Goal: Task Accomplishment & Management: Manage account settings

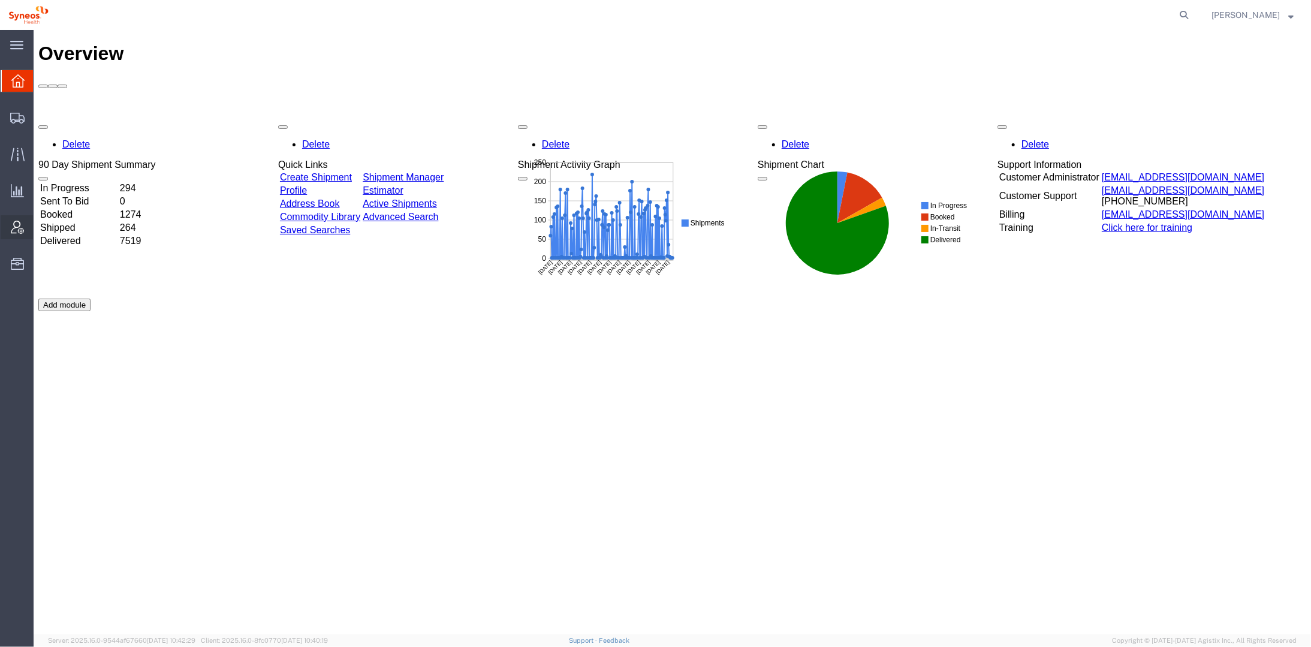
click at [13, 228] on icon at bounding box center [17, 227] width 13 height 13
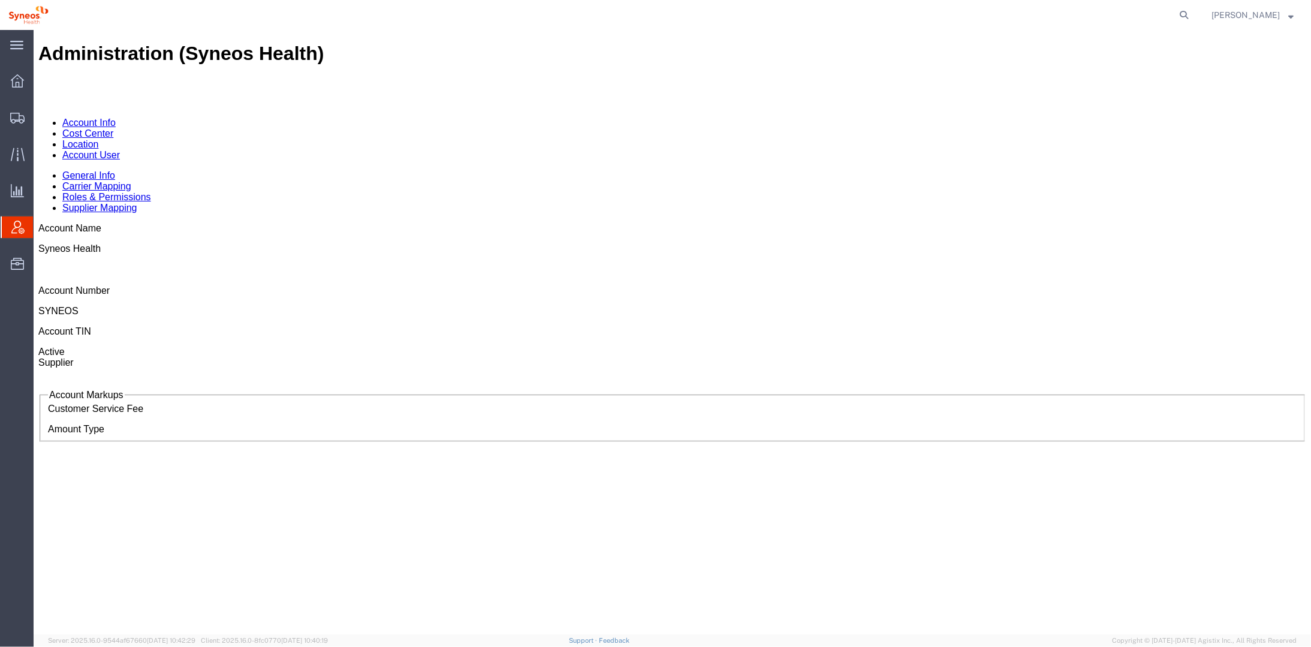
click at [98, 138] on link "Location" at bounding box center [80, 143] width 37 height 10
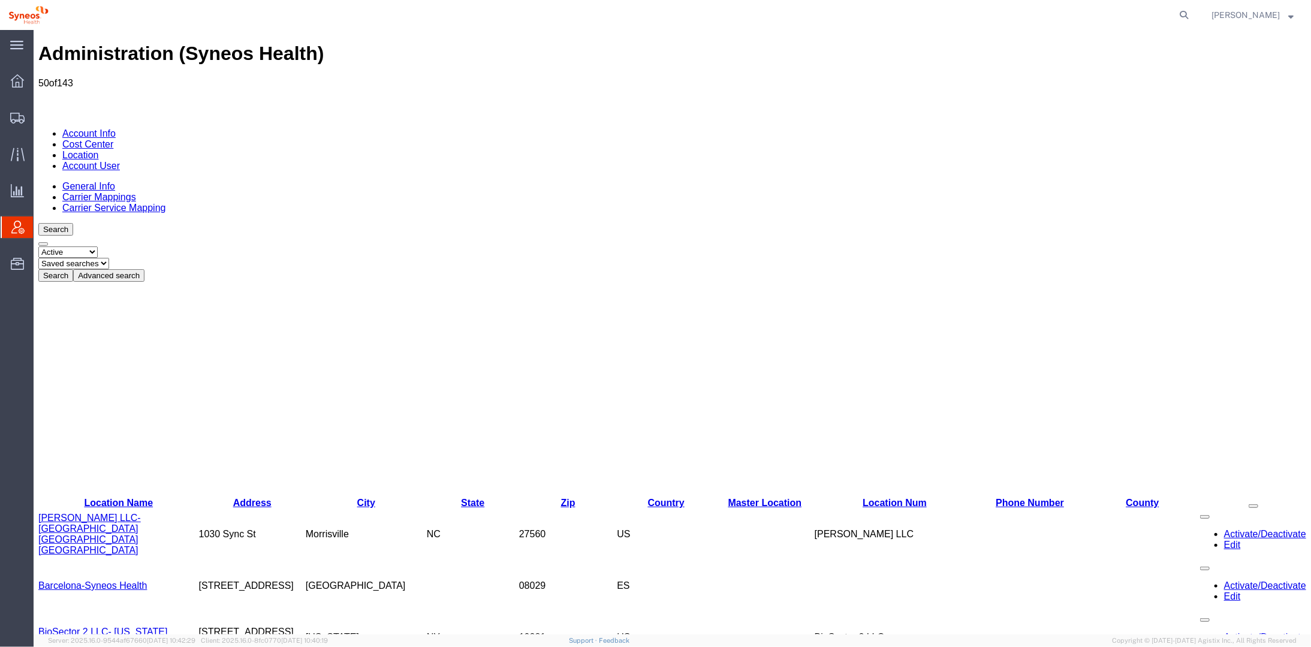
click at [135, 191] on link "Carrier Mappings" at bounding box center [99, 196] width 74 height 10
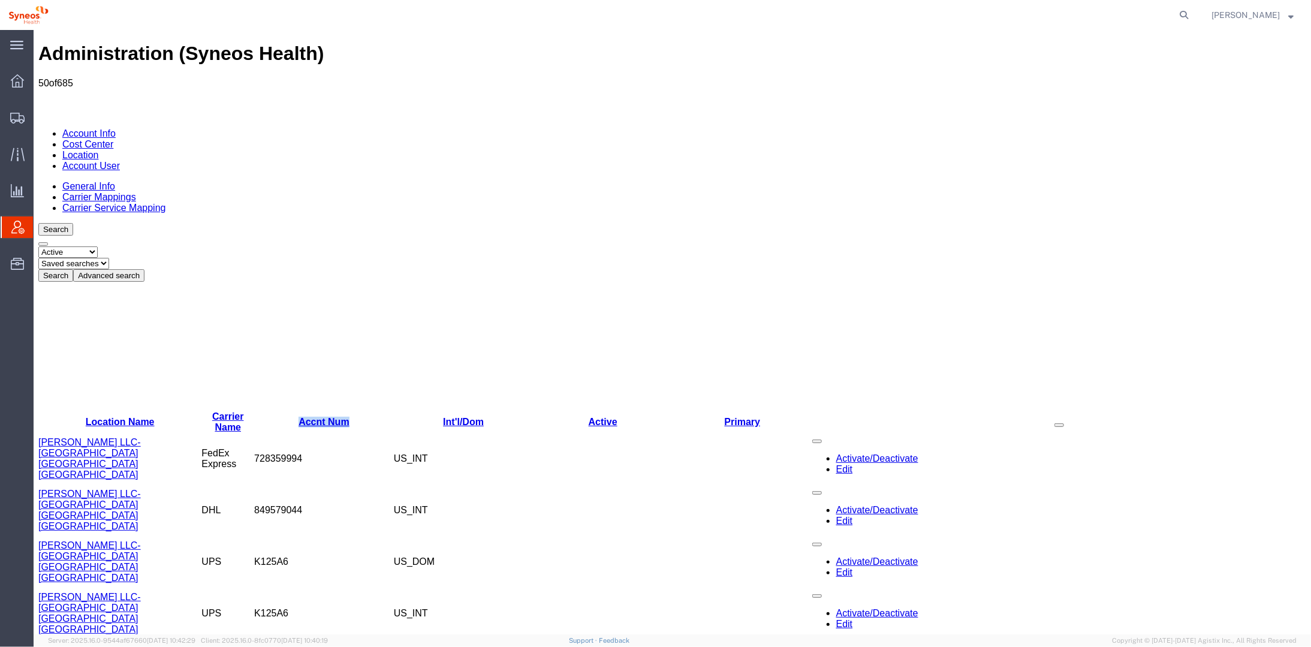
drag, startPoint x: 247, startPoint y: 168, endPoint x: 304, endPoint y: 171, distance: 57.0
click at [304, 411] on tr "Location Name Carrier Name Accnt Num Int'l/Dom Active Primary" at bounding box center [672, 422] width 1268 height 22
drag, startPoint x: 304, startPoint y: 171, endPoint x: 245, endPoint y: 165, distance: 59.6
click at [245, 411] on th "Carrier Name" at bounding box center [227, 422] width 53 height 22
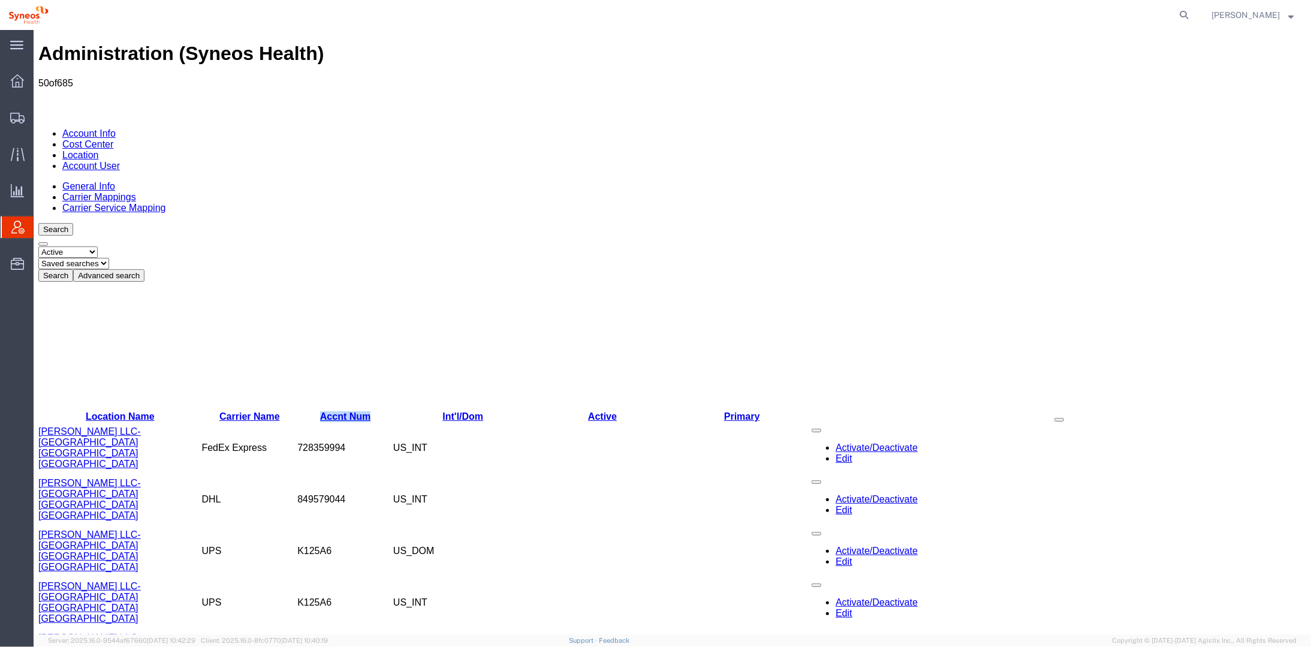
drag, startPoint x: 248, startPoint y: 165, endPoint x: 291, endPoint y: 162, distance: 43.9
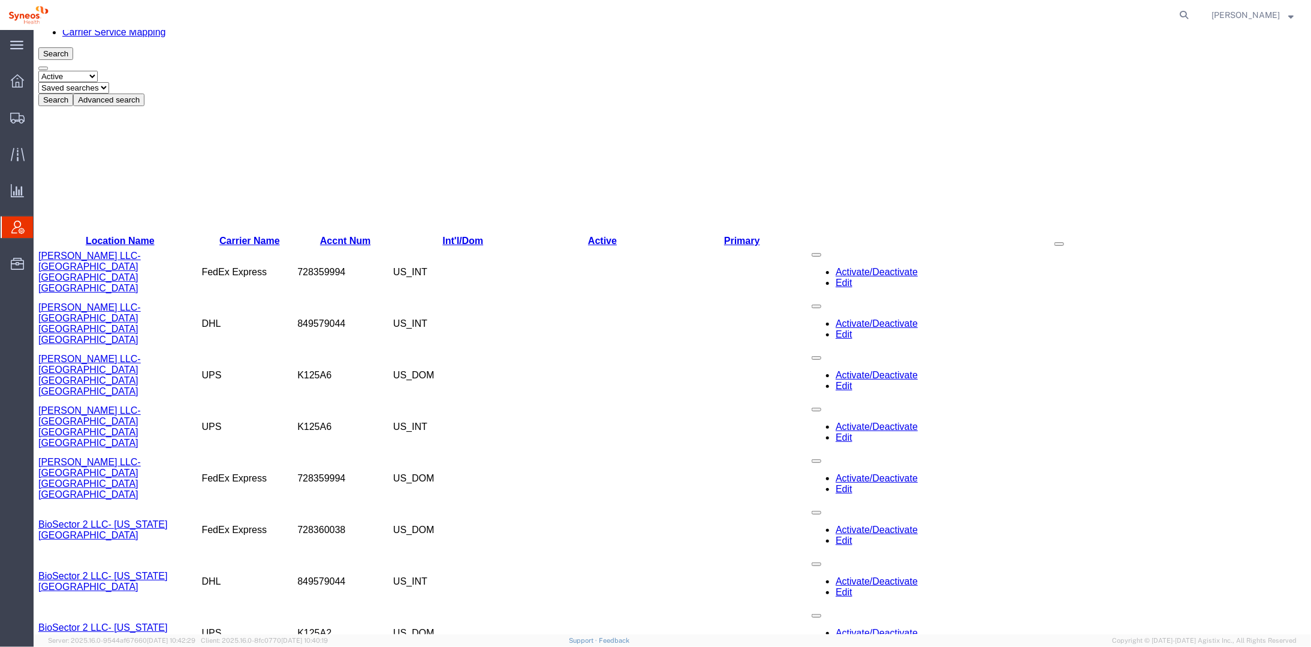
scroll to position [319, 0]
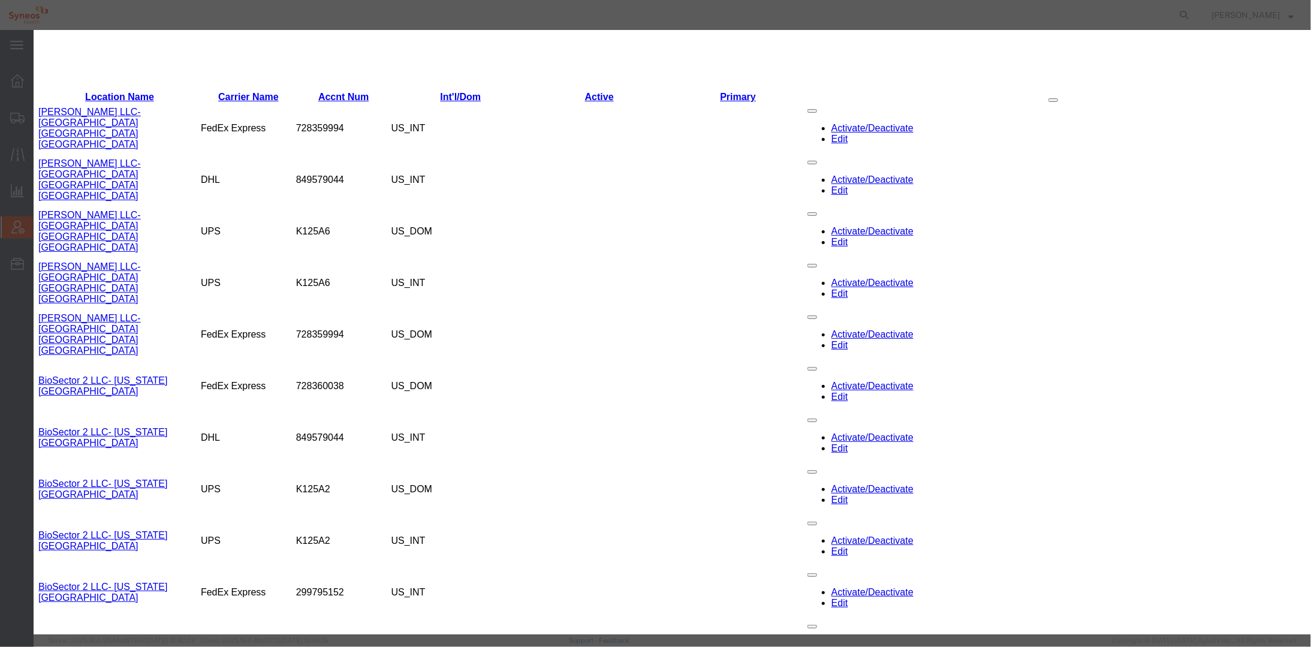
scroll to position [0, 0]
click at [34, 30] on agx-top-navbar "[PERSON_NAME]" at bounding box center [34, 338] width 0 height 617
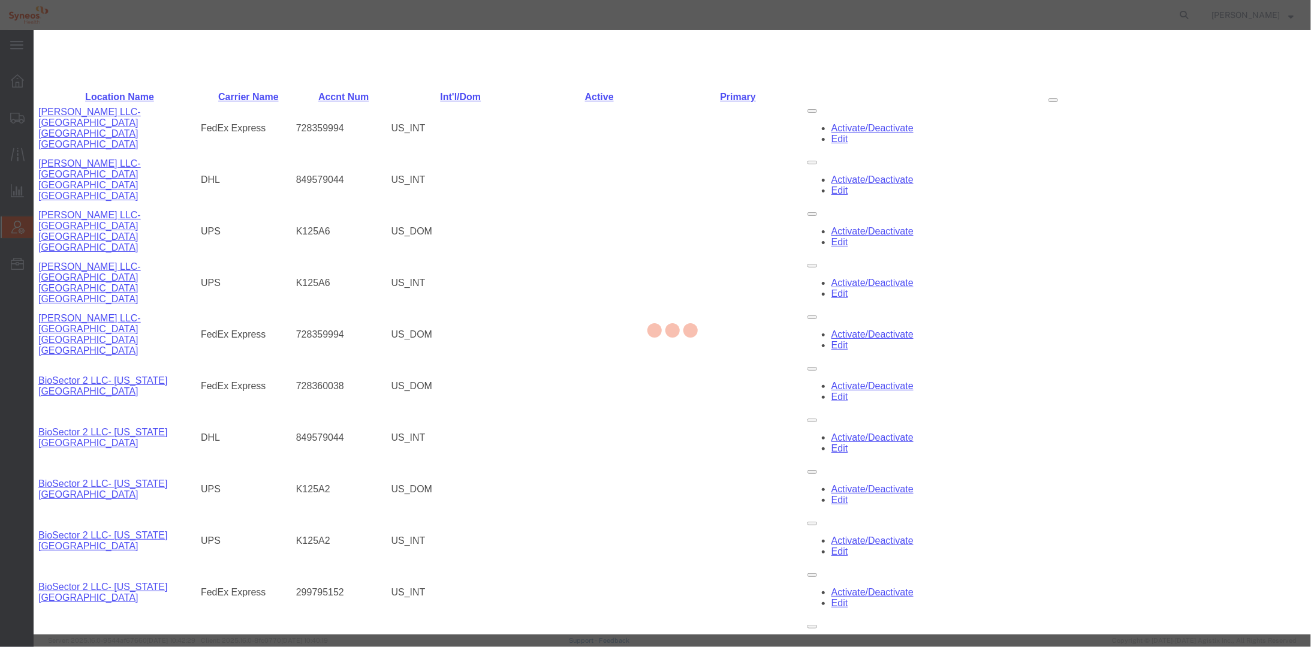
click at [959, 564] on div at bounding box center [672, 332] width 1277 height 604
click at [957, 547] on div at bounding box center [672, 332] width 1277 height 604
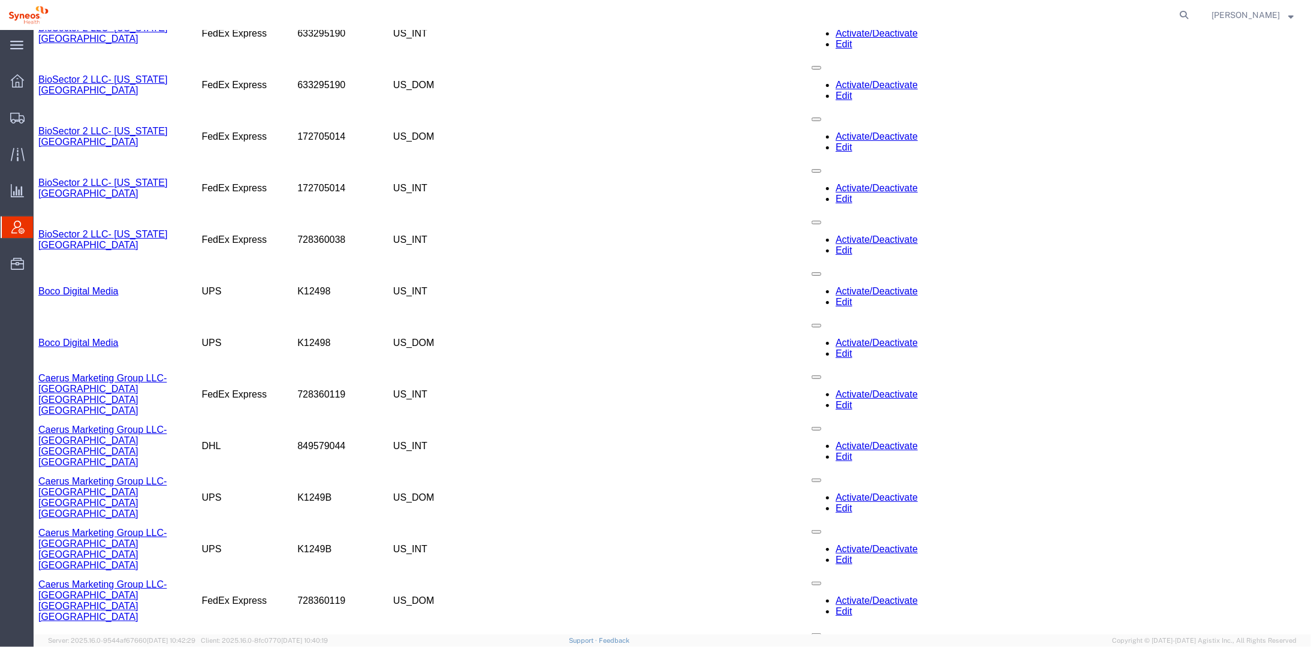
scroll to position [1277, 0]
